Goal: Information Seeking & Learning: Learn about a topic

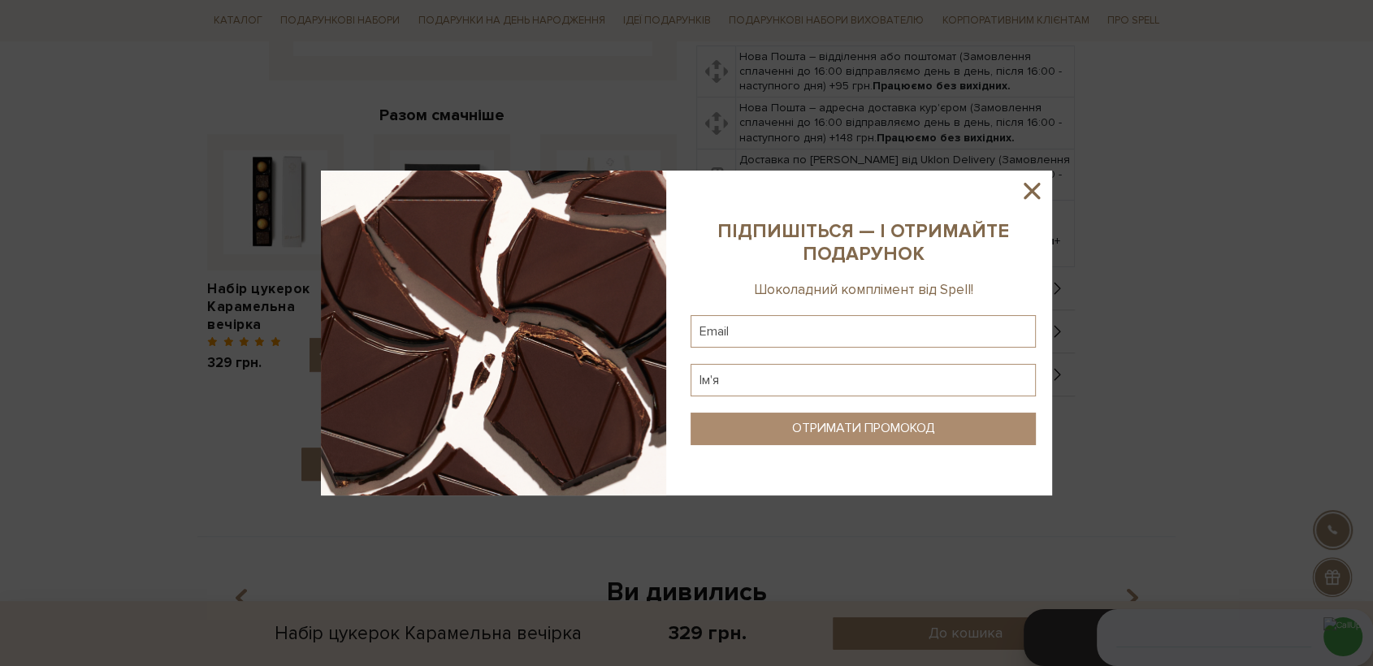
drag, startPoint x: 1031, startPoint y: 186, endPoint x: 1020, endPoint y: 188, distance: 11.6
click at [1029, 186] on icon at bounding box center [1032, 191] width 28 height 28
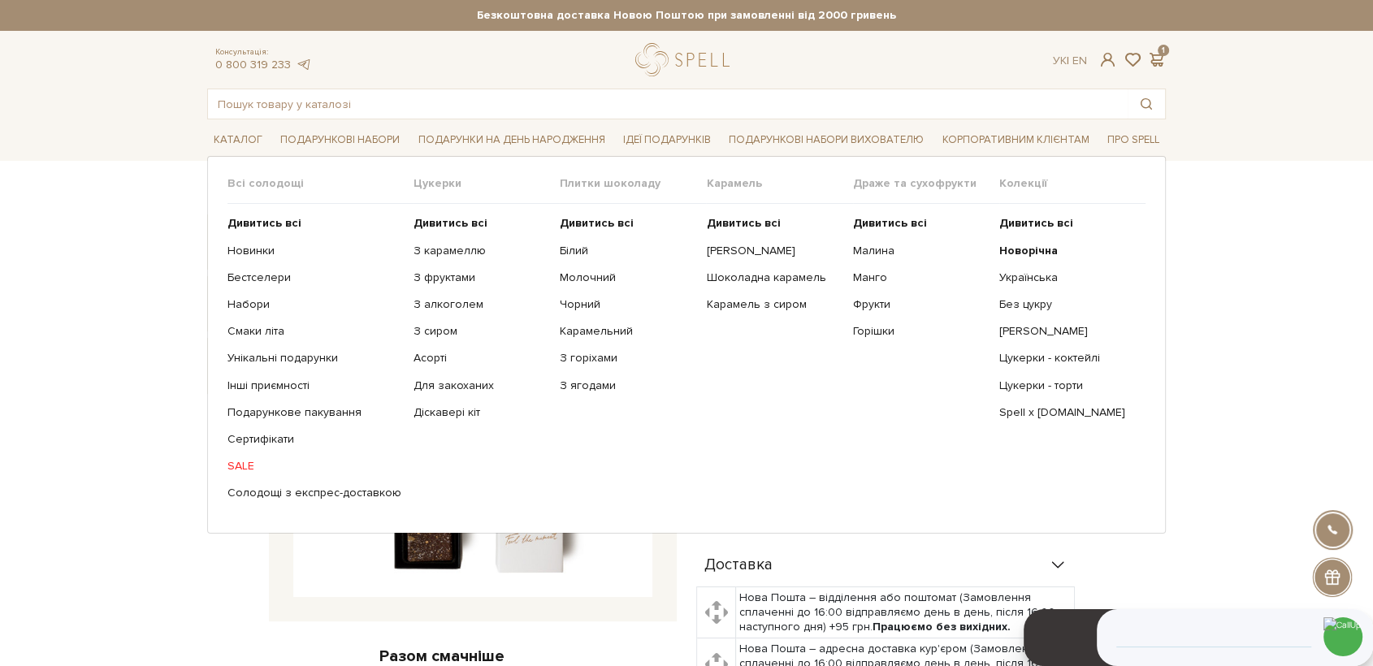
click at [426, 185] on span "Цукерки" at bounding box center [487, 183] width 146 height 15
click at [427, 225] on b "Дивитись всі" at bounding box center [451, 223] width 74 height 14
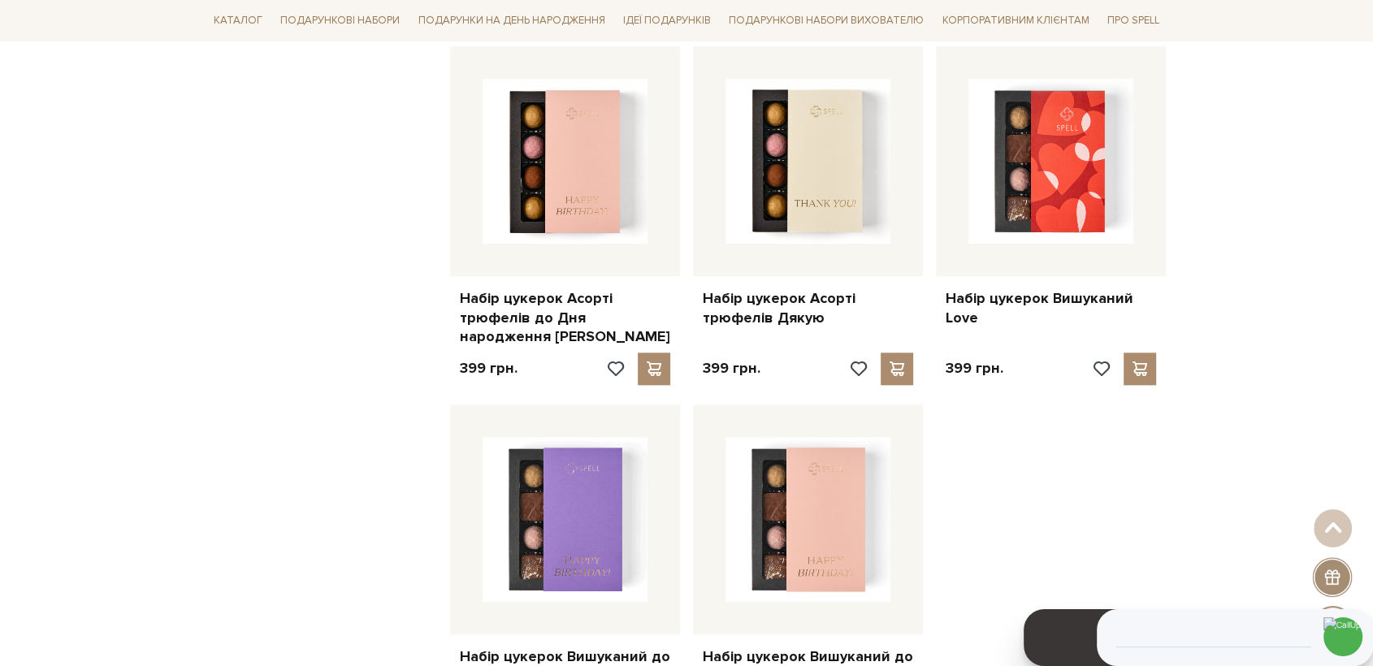
scroll to position [1895, 0]
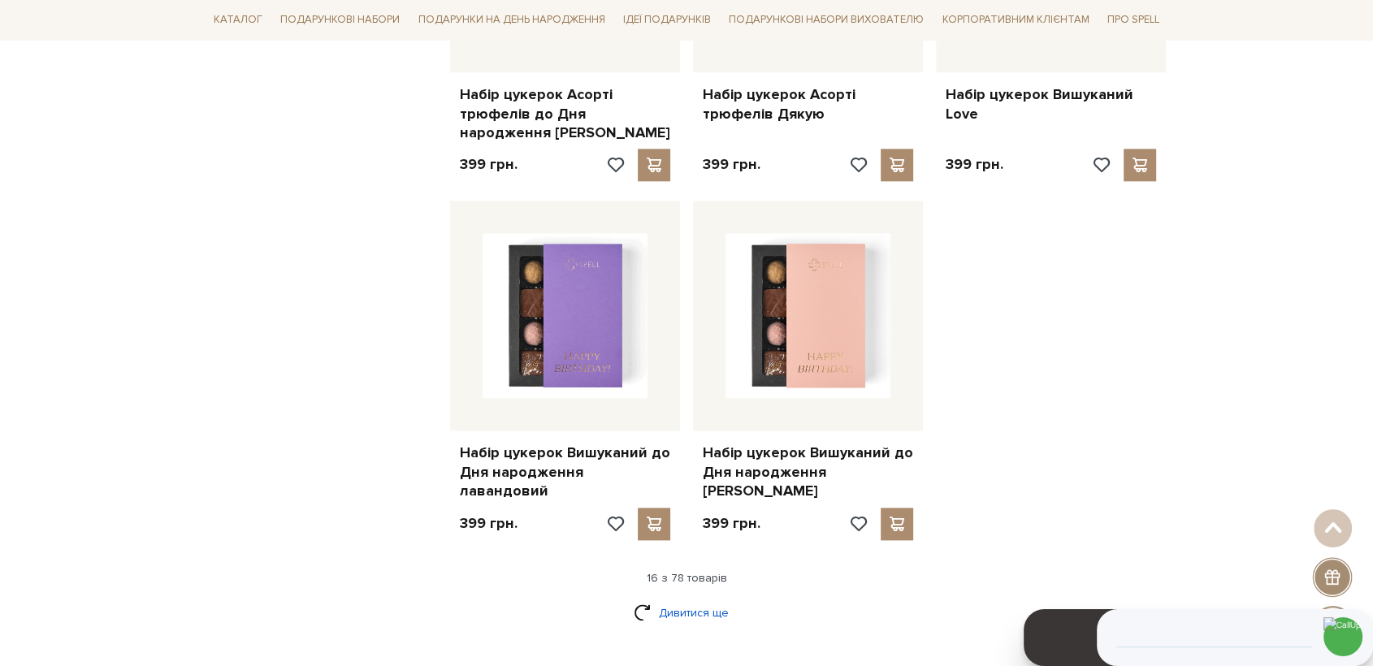
click at [705, 599] on link "Дивитися ще" at bounding box center [687, 613] width 106 height 28
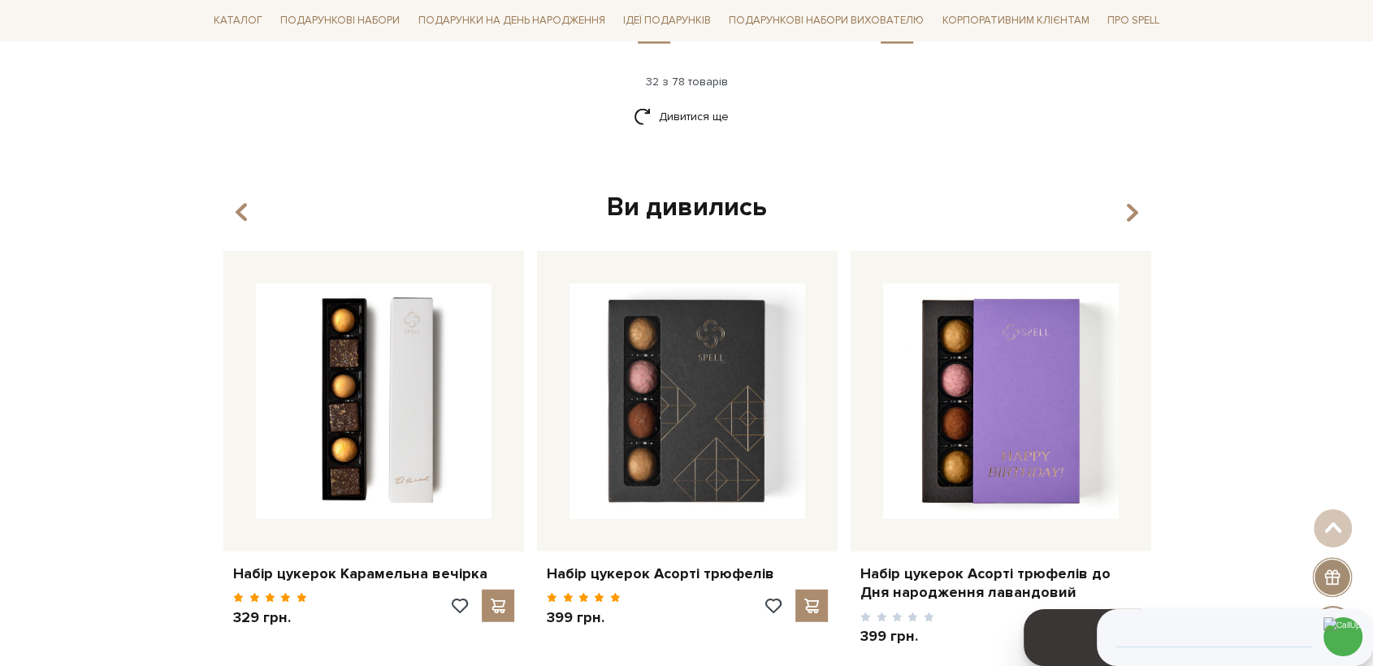
scroll to position [4332, 0]
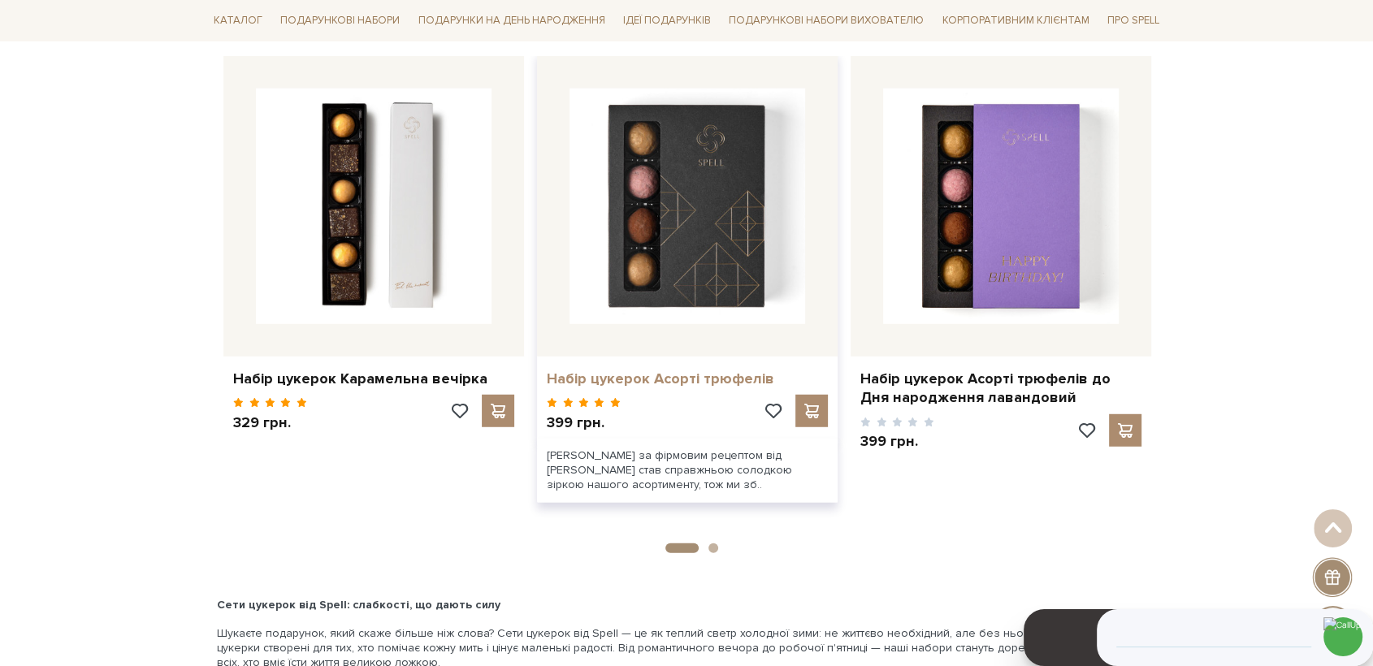
click at [705, 370] on link "Набір цукерок Асорті трюфелів" at bounding box center [687, 379] width 281 height 19
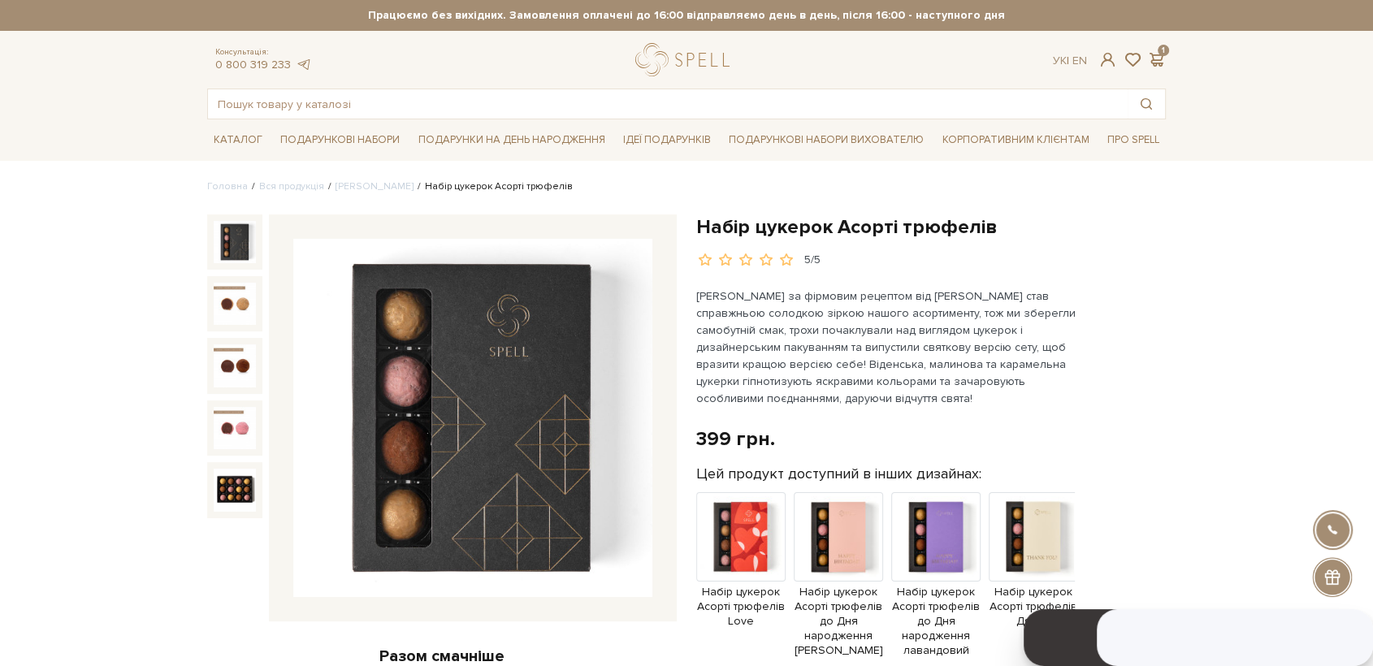
click at [535, 400] on img at bounding box center [472, 418] width 359 height 359
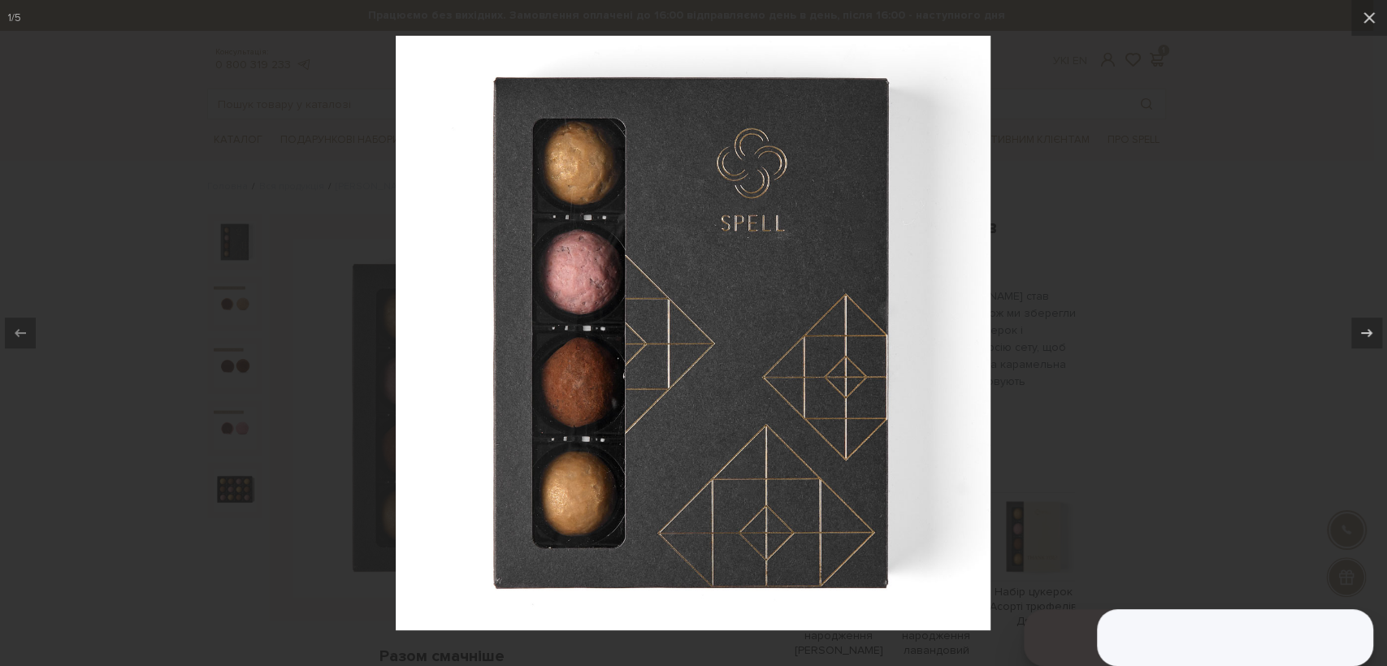
click at [1002, 283] on div at bounding box center [693, 333] width 1387 height 666
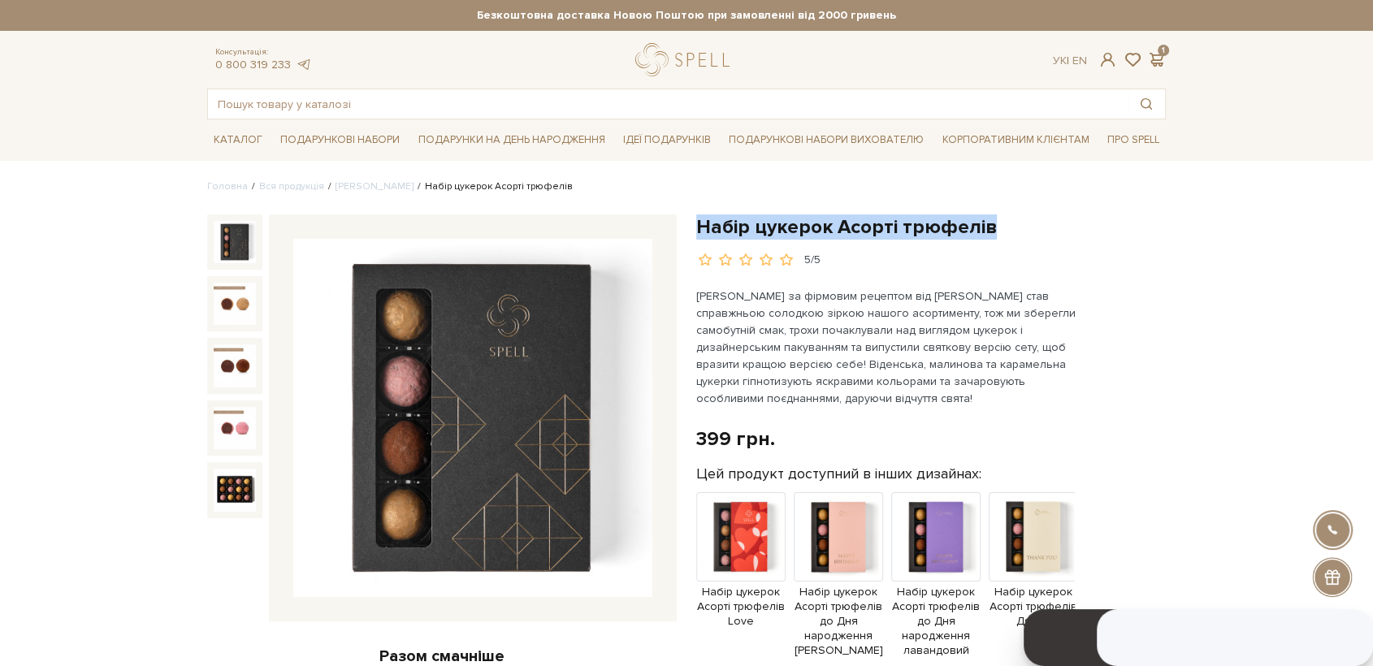
drag, startPoint x: 700, startPoint y: 229, endPoint x: 457, endPoint y: 330, distance: 263.7
click at [893, 246] on div "Набір цукерок Асорті трюфелів 5/5" at bounding box center [931, 241] width 470 height 54
click at [461, 342] on img at bounding box center [472, 418] width 359 height 359
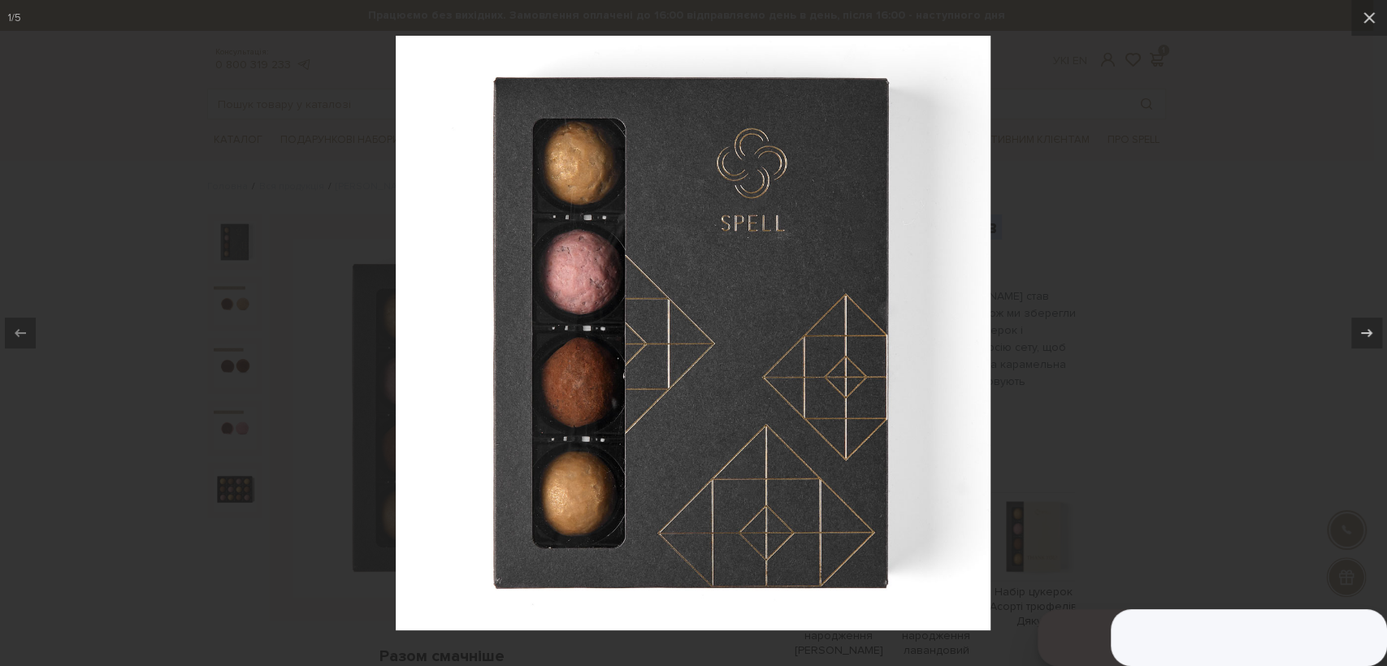
click at [286, 197] on div at bounding box center [693, 333] width 1387 height 666
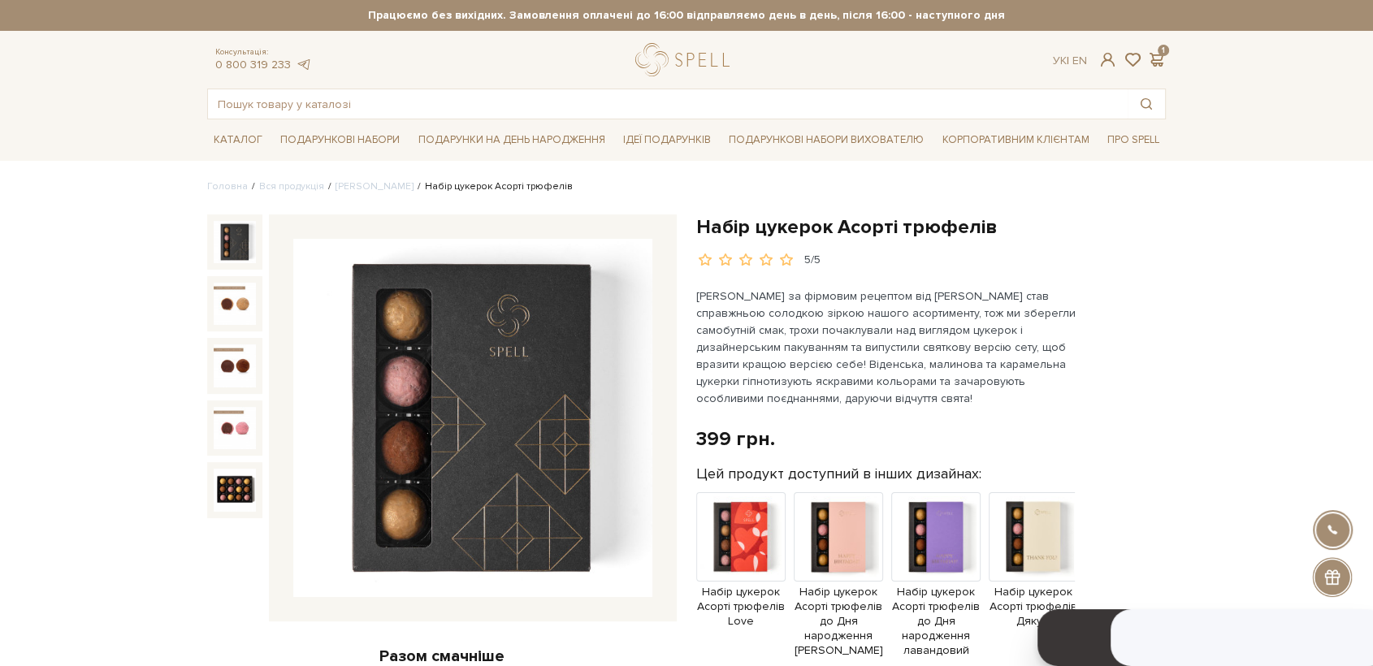
click at [1063, 337] on p "Трюфель за фірмовим рецептом від Spell став справжньою солодкою зіркою нашого а…" at bounding box center [886, 347] width 381 height 119
